Goal: Task Accomplishment & Management: Manage account settings

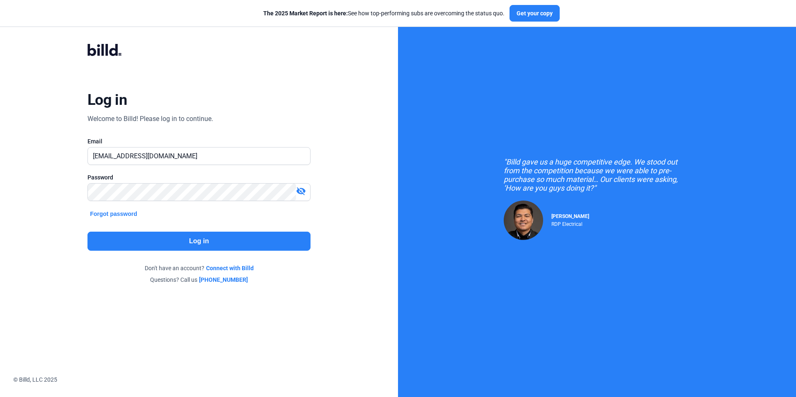
click at [187, 244] on button "Log in" at bounding box center [199, 241] width 223 height 19
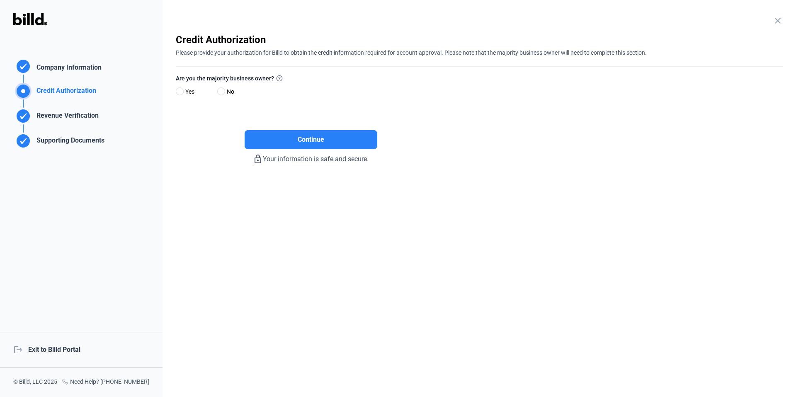
click at [71, 350] on div "logout Exit to Billd Portal" at bounding box center [81, 350] width 163 height 36
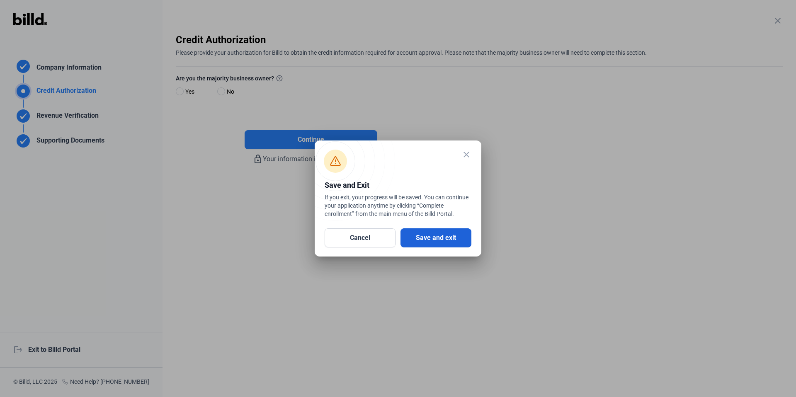
click at [442, 239] on button "Save and exit" at bounding box center [436, 238] width 71 height 19
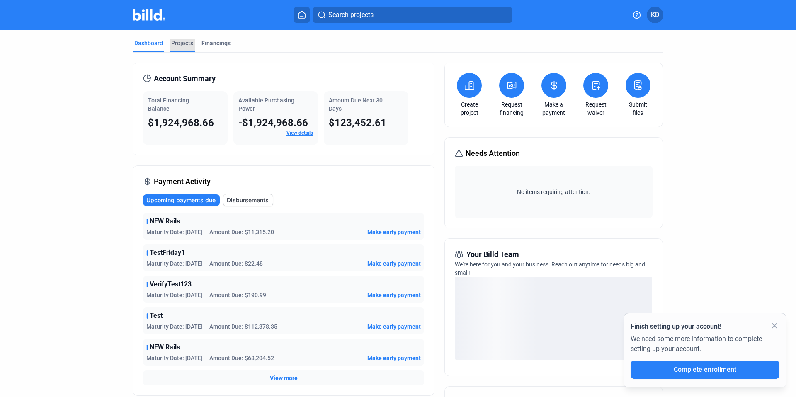
click at [185, 45] on div "Projects" at bounding box center [182, 43] width 22 height 8
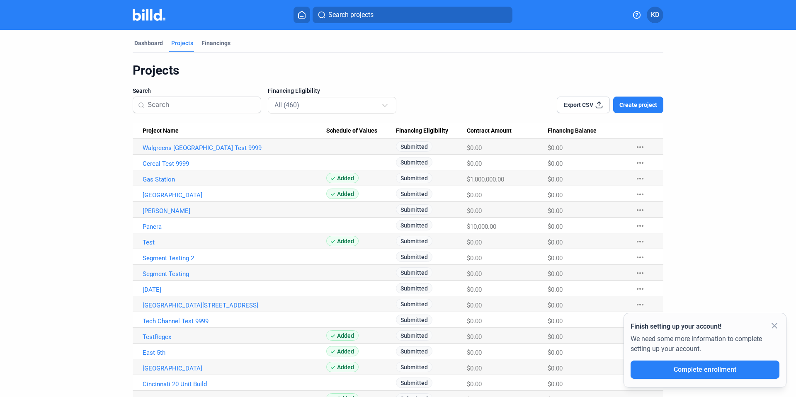
click at [474, 90] on div "Export CSV Create project" at bounding box center [557, 100] width 212 height 27
click at [778, 323] on mat-icon "close" at bounding box center [775, 326] width 10 height 10
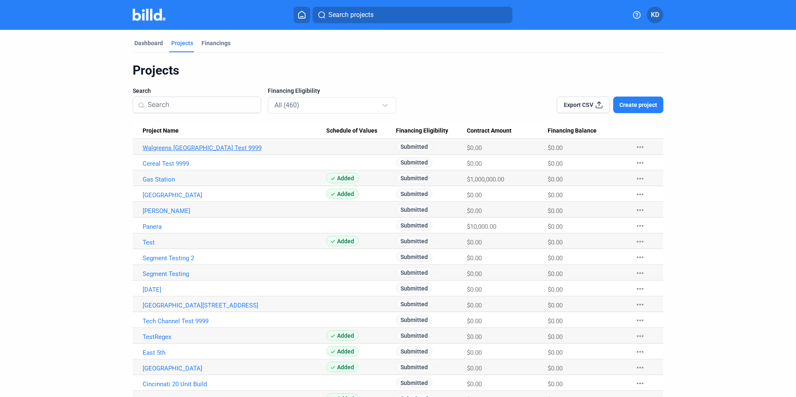
click at [186, 148] on link "Walgreens [GEOGRAPHIC_DATA] Test 9999" at bounding box center [235, 147] width 184 height 7
click at [203, 149] on link "Walgreens [GEOGRAPHIC_DATA] Test 9999" at bounding box center [235, 147] width 184 height 7
click at [202, 146] on link "Walgreens [GEOGRAPHIC_DATA] Test 9999" at bounding box center [235, 147] width 184 height 7
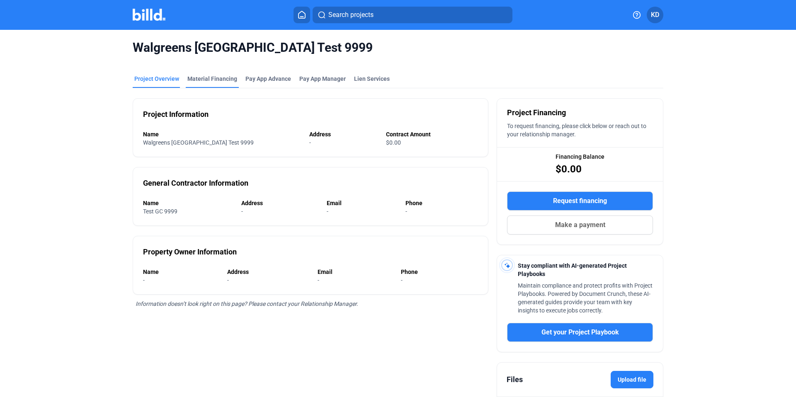
click at [222, 81] on div "Material Financing" at bounding box center [212, 79] width 50 height 8
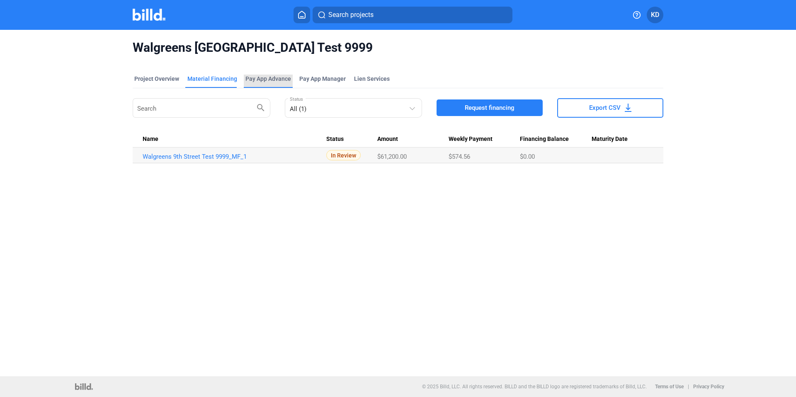
click at [265, 78] on div "Pay App Advance" at bounding box center [269, 79] width 46 height 8
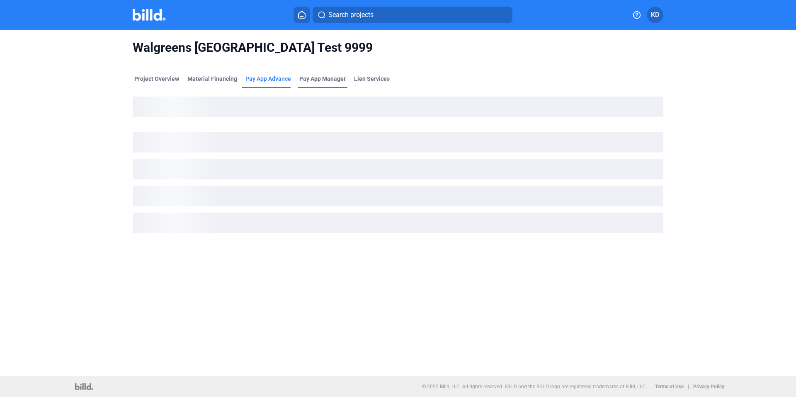
click at [312, 78] on span "Pay App Manager" at bounding box center [322, 79] width 46 height 8
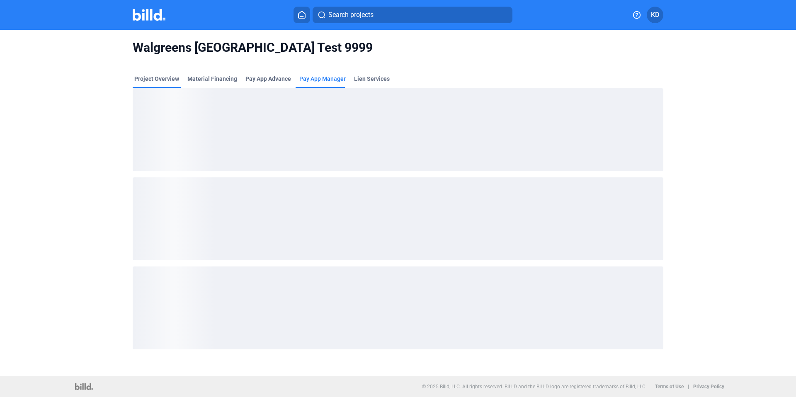
click at [156, 76] on div "Project Overview" at bounding box center [156, 79] width 45 height 8
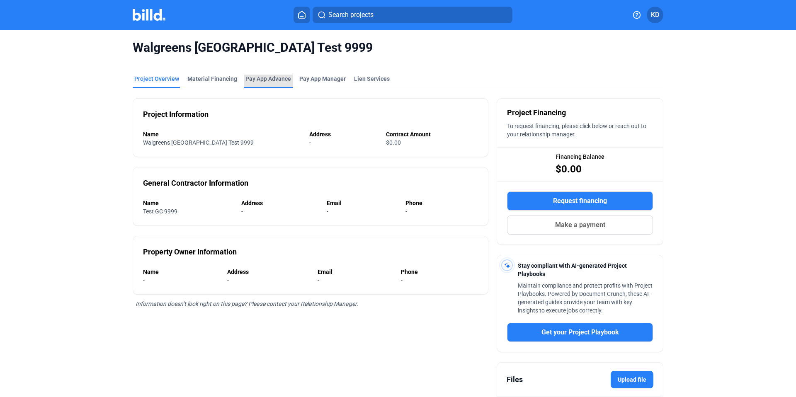
click at [265, 80] on div "Pay App Advance" at bounding box center [269, 79] width 46 height 8
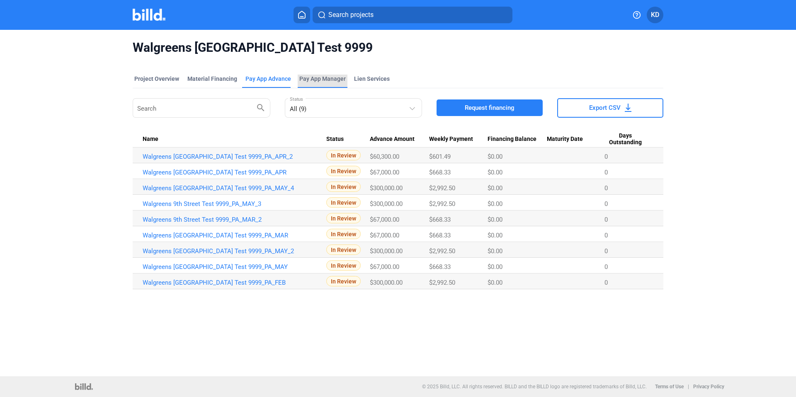
click at [316, 80] on span "Pay App Manager" at bounding box center [322, 79] width 46 height 8
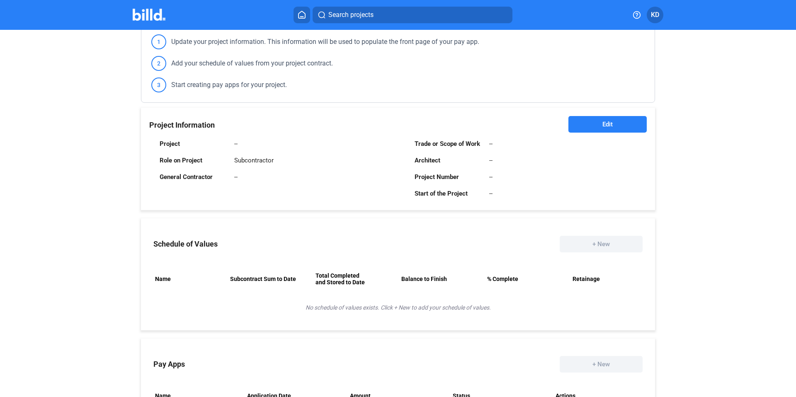
scroll to position [116, 0]
click at [605, 121] on span "Edit" at bounding box center [608, 125] width 10 height 8
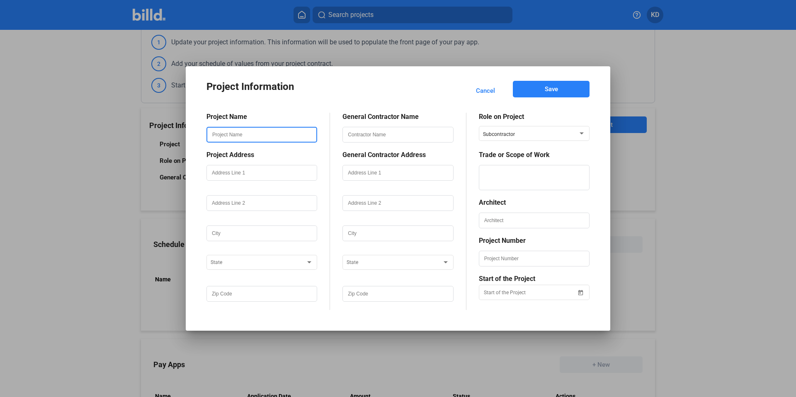
click at [238, 133] on input "text" at bounding box center [261, 135] width 109 height 14
click at [224, 172] on input "text" at bounding box center [261, 173] width 109 height 14
click at [228, 208] on input "text" at bounding box center [261, 203] width 109 height 14
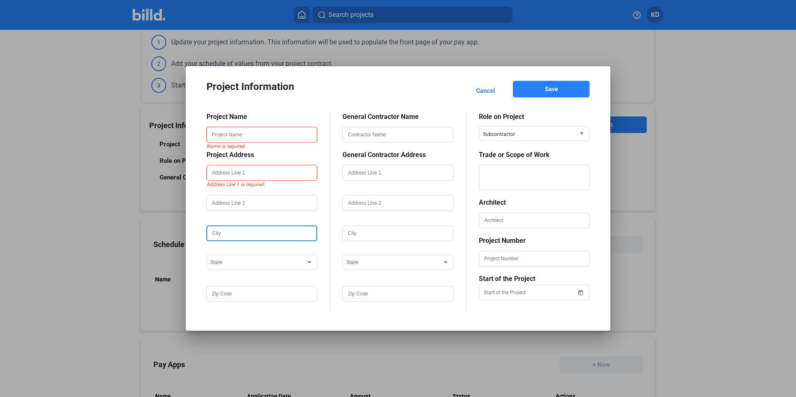
click at [228, 236] on input "text" at bounding box center [261, 233] width 109 height 14
click at [606, 106] on mat-dialog-container "Project Information Cancel Save Project Name Name is required. Project Address …" at bounding box center [398, 198] width 425 height 265
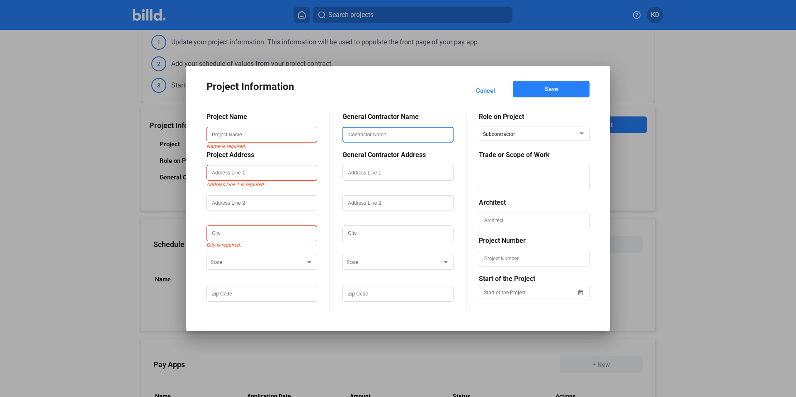
click at [401, 140] on input "text" at bounding box center [397, 135] width 109 height 14
click at [454, 106] on div "Project Name Name is required. Project Address Address Line 1 is required. City…" at bounding box center [398, 205] width 383 height 210
click at [390, 131] on input "text" at bounding box center [397, 135] width 109 height 14
click at [455, 109] on div "Project Name Name is required. Project Address Address Line 1 is required. City…" at bounding box center [398, 205] width 383 height 210
click at [404, 136] on input "text" at bounding box center [397, 135] width 109 height 14
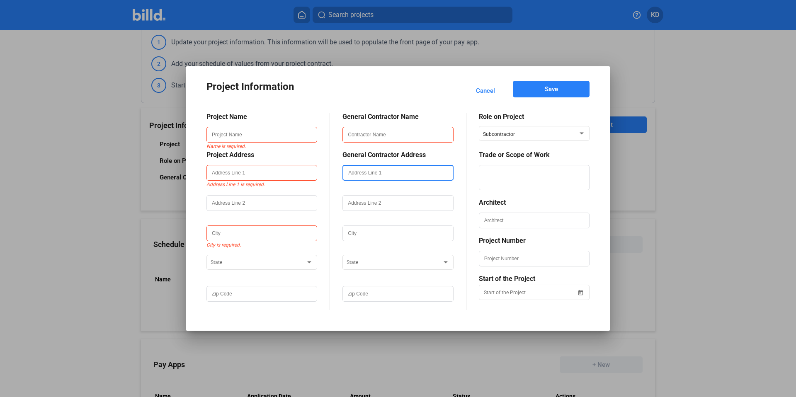
click at [368, 173] on input "text" at bounding box center [397, 173] width 109 height 14
click at [425, 132] on input "text" at bounding box center [397, 135] width 109 height 14
click at [462, 112] on div "Project Name Name is required. Project Address Address Line 1 is required. City…" at bounding box center [398, 205] width 383 height 210
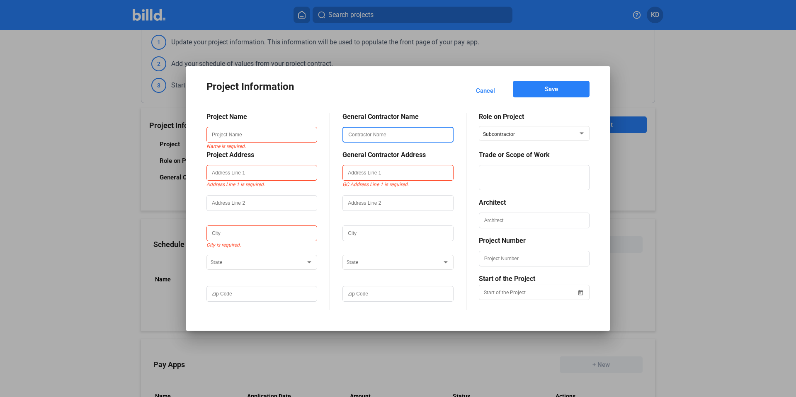
click at [412, 134] on input "text" at bounding box center [397, 135] width 109 height 14
drag, startPoint x: 740, startPoint y: 148, endPoint x: 790, endPoint y: 149, distance: 50.6
click at [739, 148] on div at bounding box center [398, 198] width 796 height 397
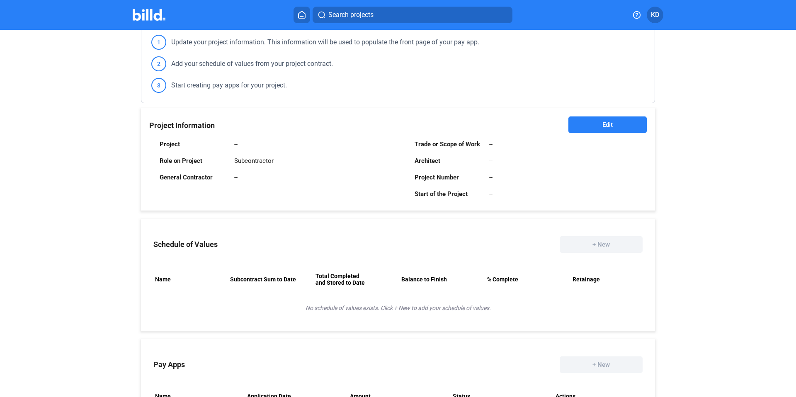
click at [611, 130] on button "Edit" at bounding box center [608, 125] width 78 height 17
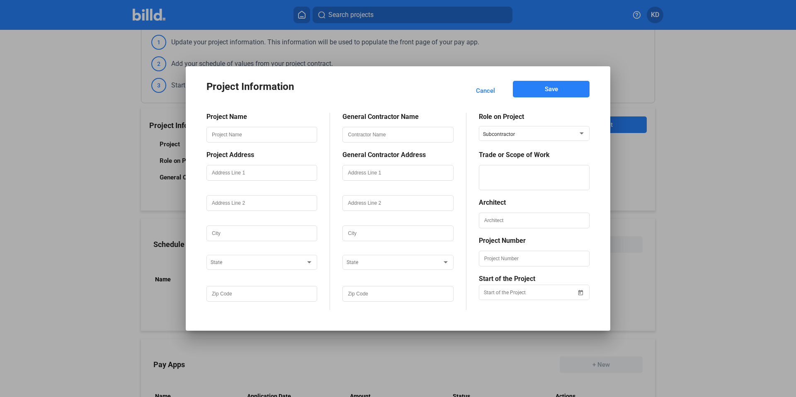
click at [487, 91] on span "Cancel" at bounding box center [485, 91] width 19 height 8
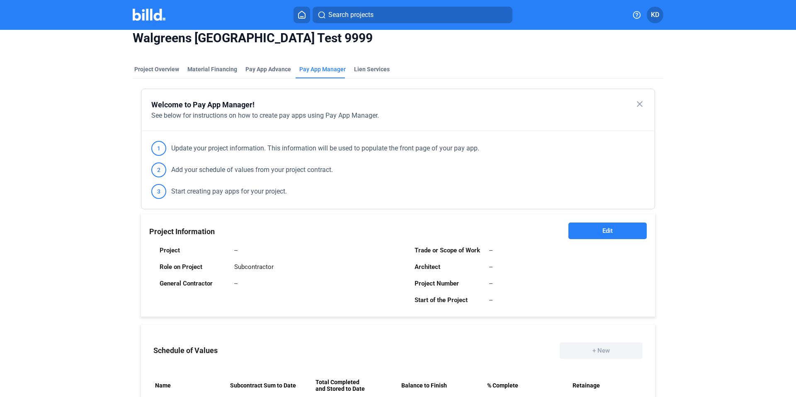
scroll to position [0, 0]
